Goal: Task Accomplishment & Management: Check status

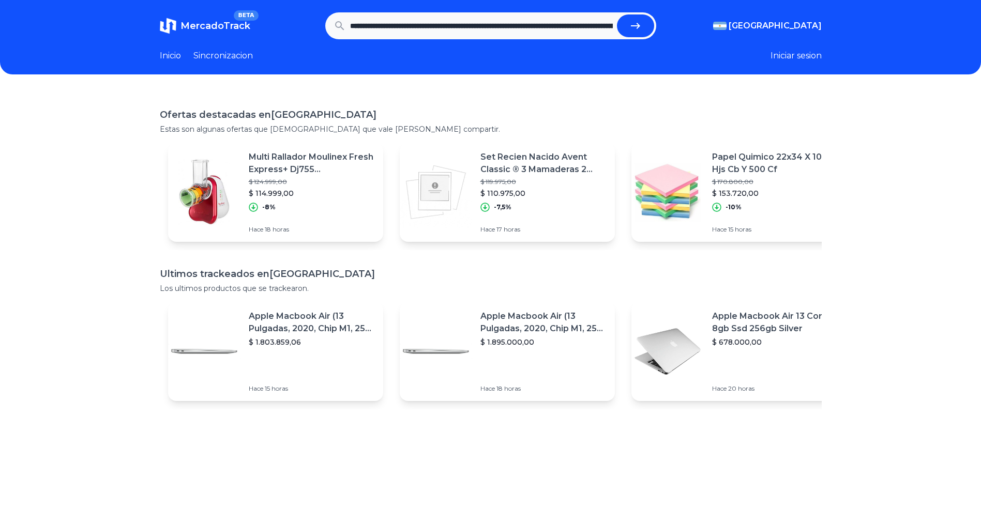
click at [642, 31] on icon "submit" at bounding box center [635, 26] width 12 height 12
type input "**********"
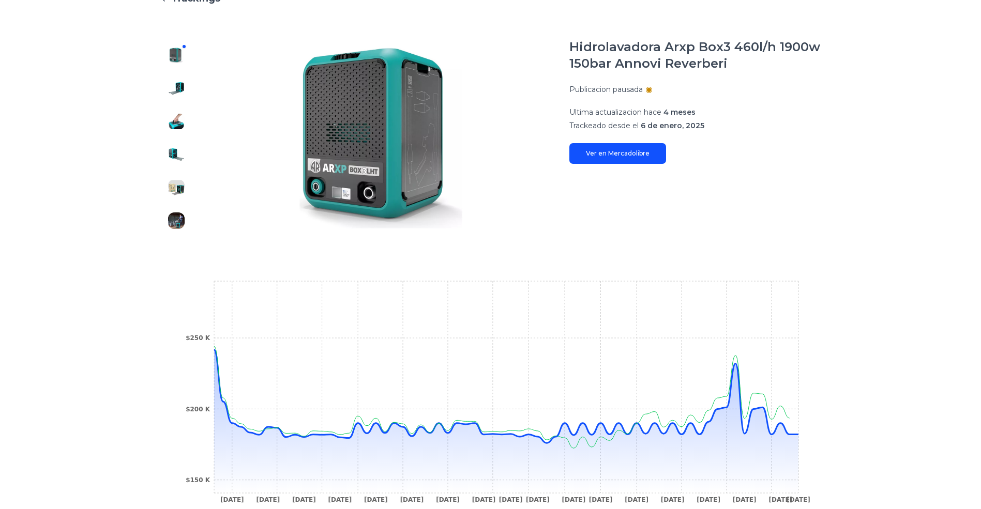
scroll to position [251, 0]
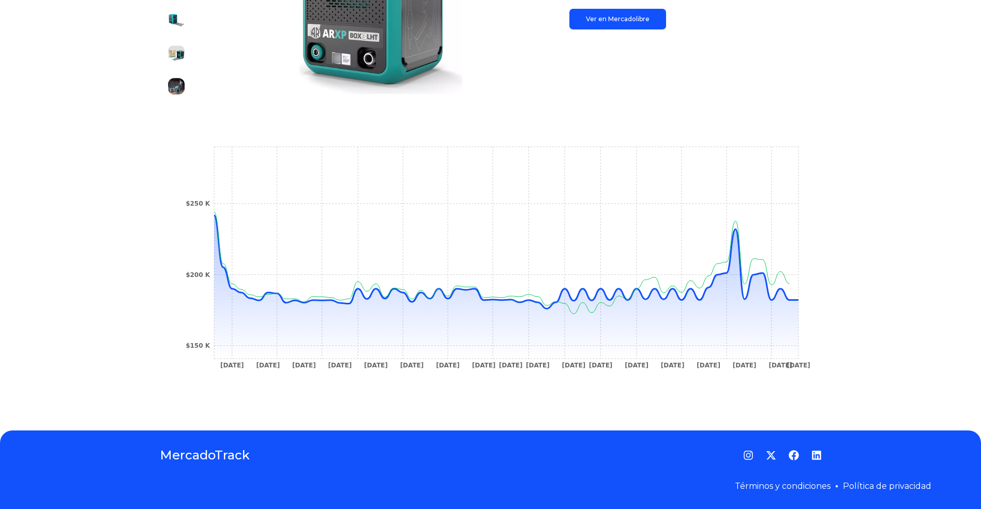
click at [877, 305] on div "Trackings Hidrolavadora Arxp Box3 460l/h 1900w 150bar Annovi Reverberi Publicac…" at bounding box center [490, 127] width 981 height 574
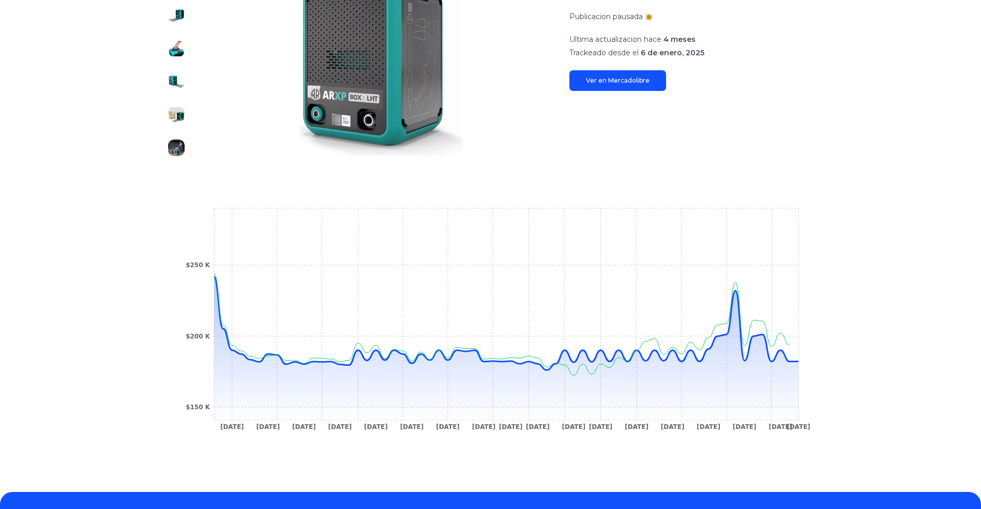
scroll to position [96, 0]
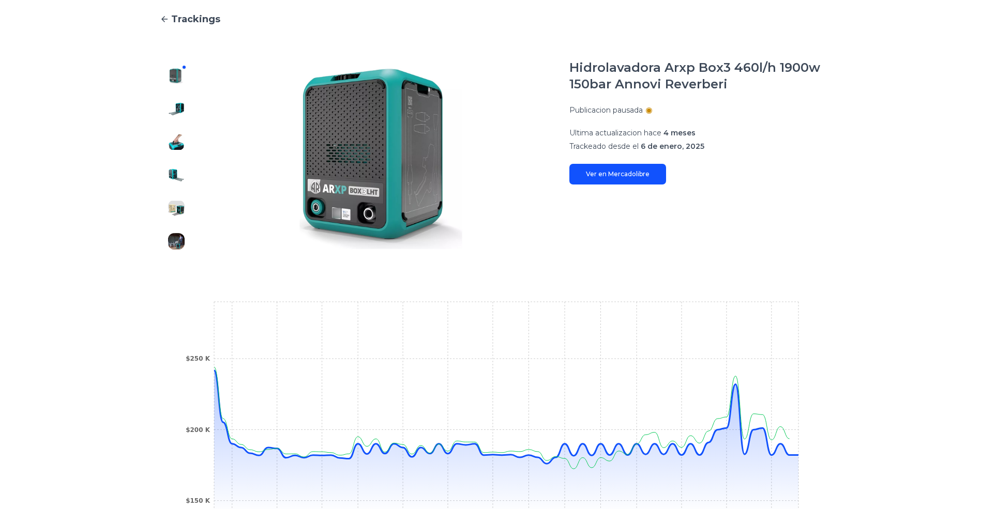
click at [651, 178] on link "Ver en Mercadolibre" at bounding box center [617, 174] width 97 height 21
